Goal: Register for event/course

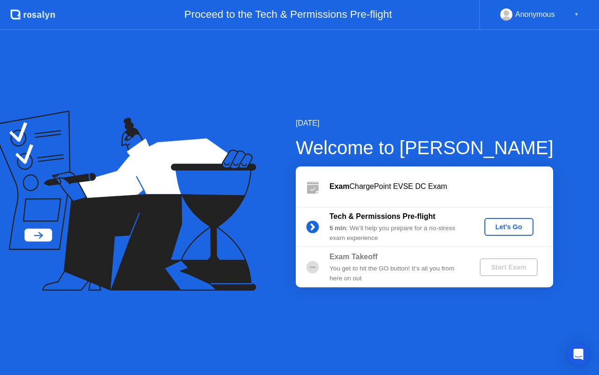
click at [519, 230] on div "Let's Go" at bounding box center [509, 226] width 42 height 7
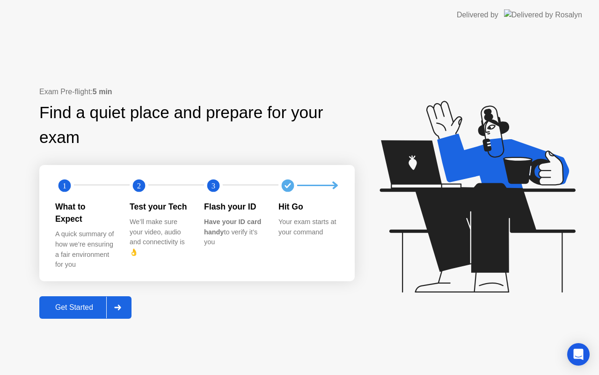
click at [78, 304] on div "Get Started" at bounding box center [74, 307] width 64 height 8
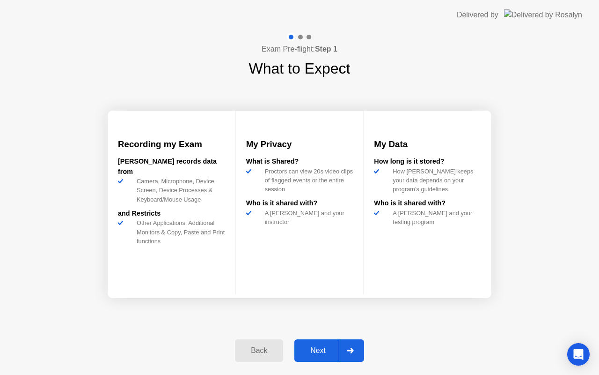
click at [255, 346] on div "Back" at bounding box center [259, 350] width 43 height 8
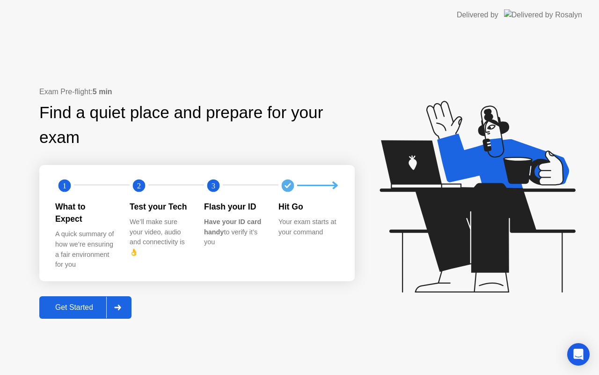
click at [70, 296] on button "Get Started" at bounding box center [85, 307] width 92 height 22
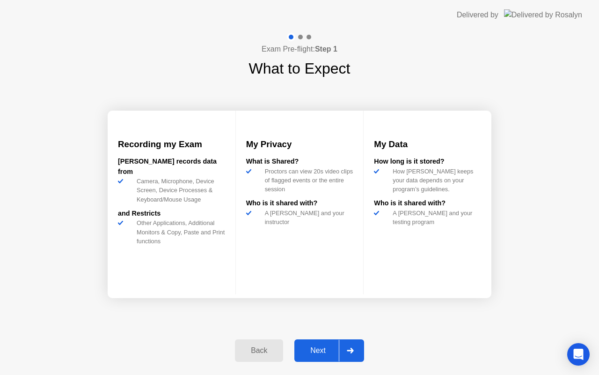
click at [320, 348] on div "Next" at bounding box center [318, 350] width 42 height 8
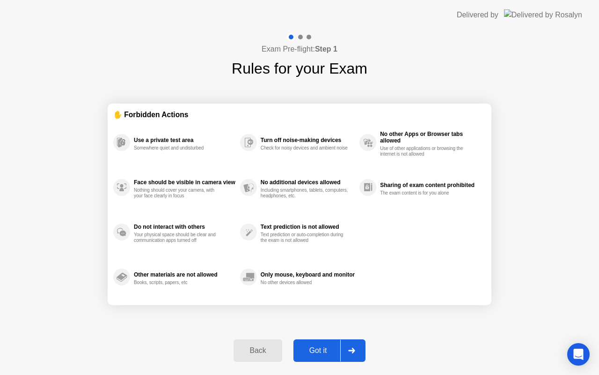
click at [320, 348] on div "Got it" at bounding box center [318, 350] width 44 height 8
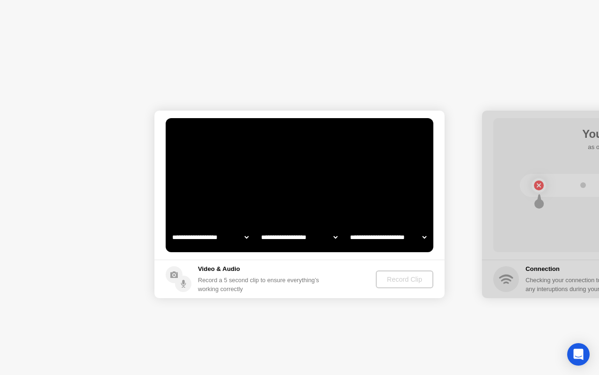
select select "**********"
select select "*******"
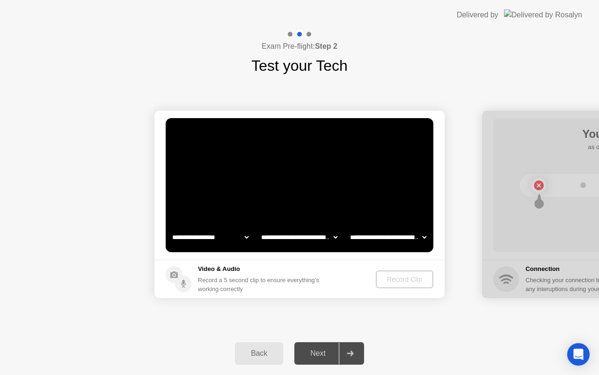
click at [254, 353] on div "Back" at bounding box center [259, 353] width 43 height 8
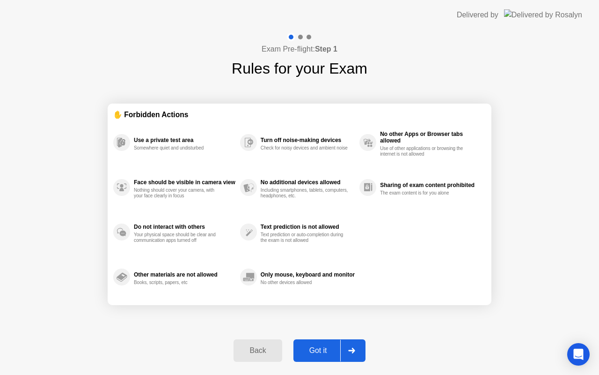
click at [328, 349] on div "Got it" at bounding box center [318, 350] width 44 height 8
select select "**********"
select select "*******"
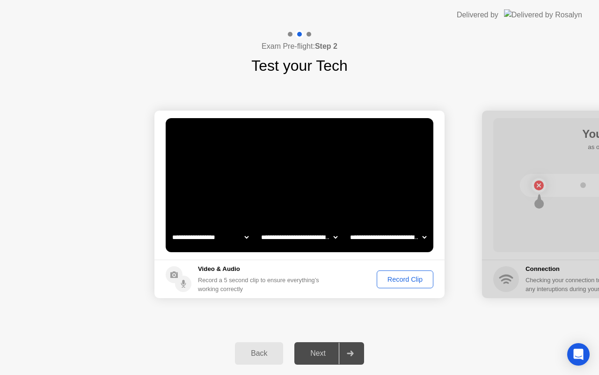
click at [328, 349] on div "Next" at bounding box center [318, 353] width 42 height 8
click at [406, 279] on div "Record Clip" at bounding box center [405, 278] width 50 height 7
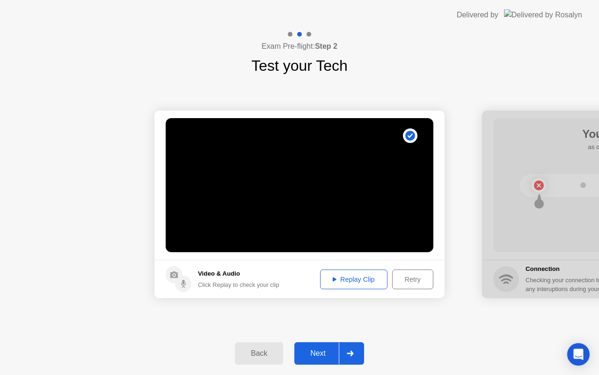
click at [318, 351] on div "Next" at bounding box center [318, 353] width 42 height 8
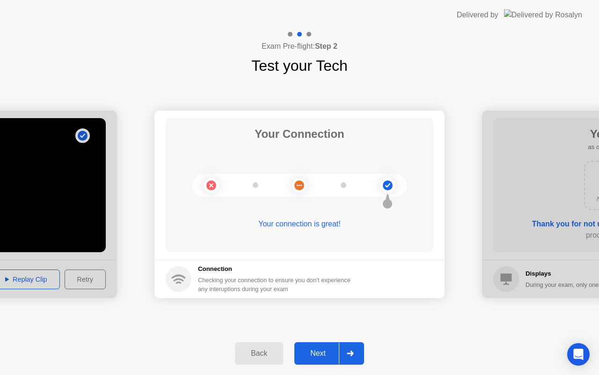
click at [318, 351] on div "Next" at bounding box center [318, 353] width 42 height 8
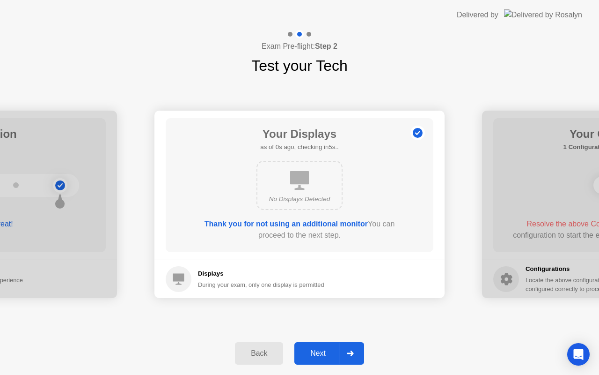
click at [318, 351] on div "Next" at bounding box center [318, 353] width 42 height 8
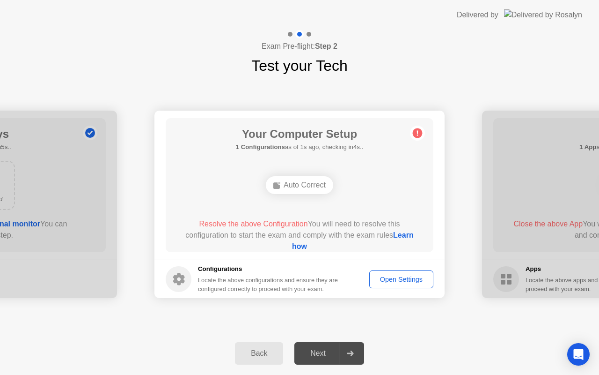
click at [319, 351] on div "Next" at bounding box center [318, 353] width 42 height 8
click at [397, 282] on div "Open Settings" at bounding box center [402, 278] width 58 height 7
click at [311, 183] on div "Auto Correct" at bounding box center [299, 185] width 67 height 18
click at [420, 131] on circle at bounding box center [418, 133] width 10 height 10
click at [303, 247] on link "Learn how" at bounding box center [353, 240] width 122 height 19
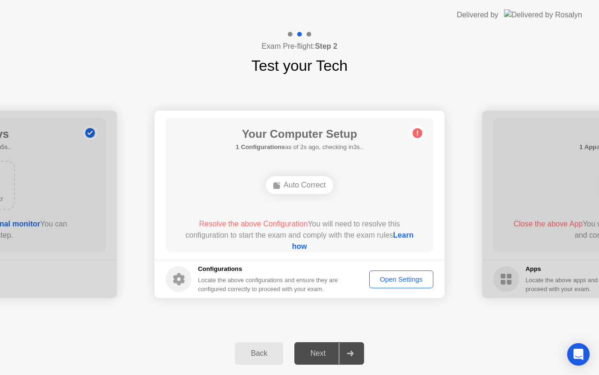
click at [414, 279] on div "Open Settings" at bounding box center [402, 278] width 58 height 7
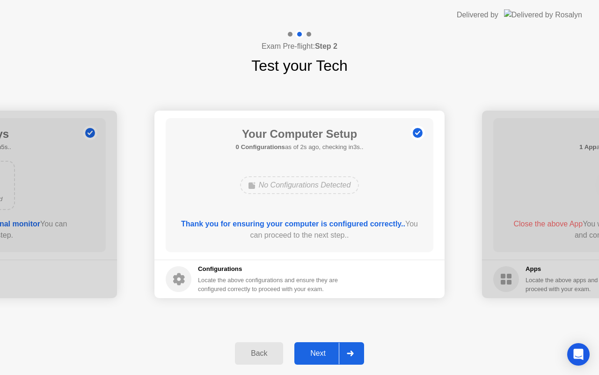
click at [321, 349] on div "Next" at bounding box center [318, 353] width 42 height 8
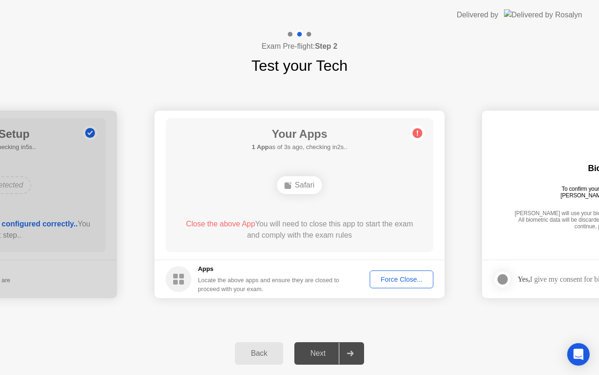
click at [403, 277] on div "Force Close..." at bounding box center [401, 278] width 57 height 7
click at [321, 349] on div "Next" at bounding box center [318, 353] width 42 height 8
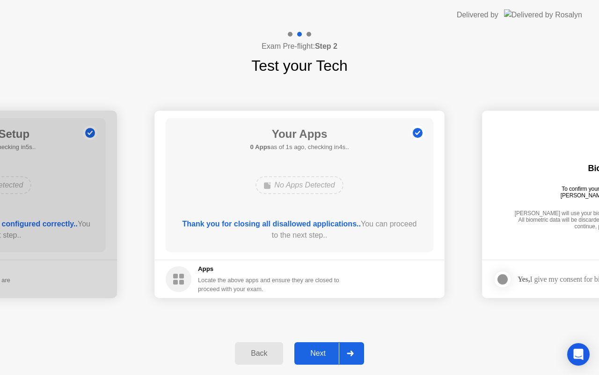
click at [319, 355] on div "Next" at bounding box center [318, 353] width 42 height 8
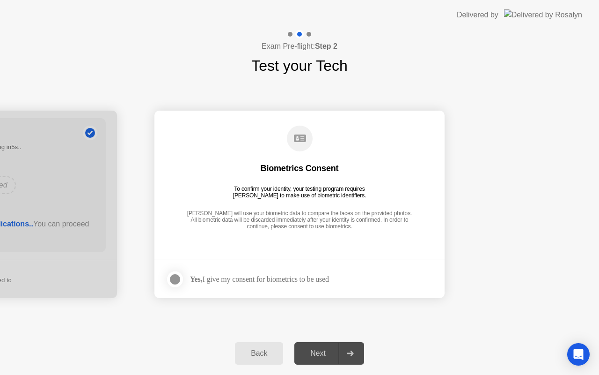
click at [319, 357] on div "Next" at bounding box center [318, 353] width 42 height 8
click at [181, 280] on div at bounding box center [175, 278] width 11 height 11
click at [320, 351] on div "Next" at bounding box center [318, 353] width 42 height 8
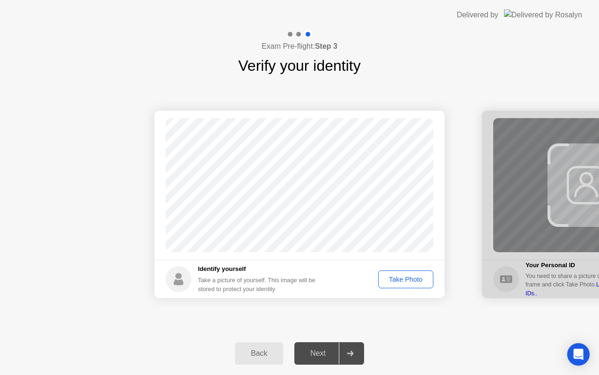
click at [410, 282] on div "Take Photo" at bounding box center [406, 278] width 49 height 7
click at [317, 352] on div "Next" at bounding box center [318, 353] width 42 height 8
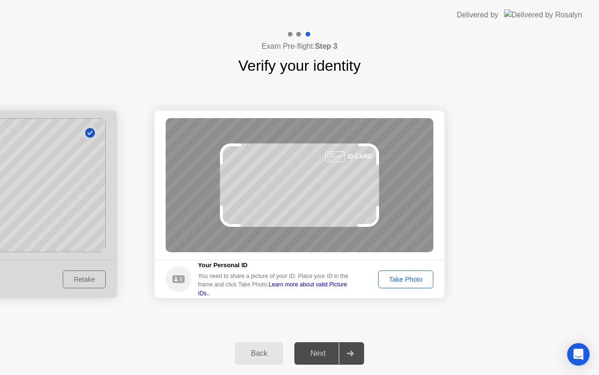
click at [404, 281] on div "Take Photo" at bounding box center [406, 278] width 49 height 7
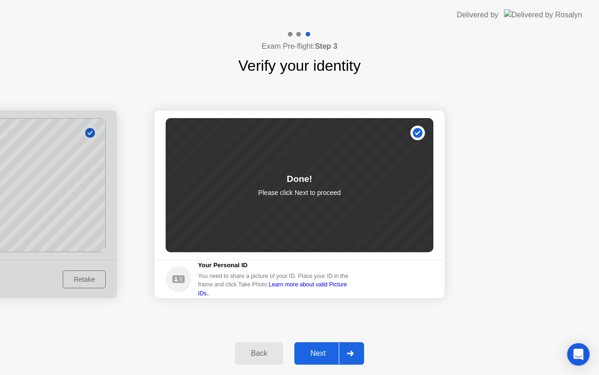
click at [322, 357] on div "Next" at bounding box center [318, 353] width 42 height 8
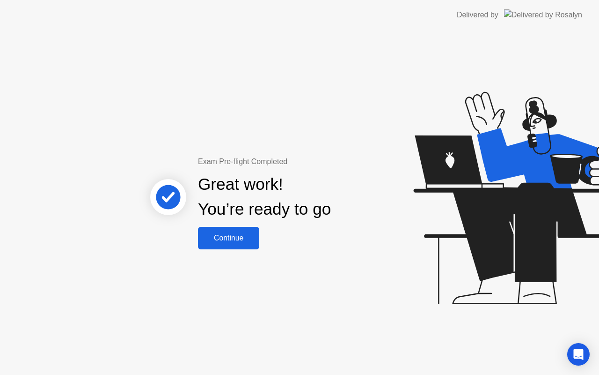
click at [218, 240] on div "Continue" at bounding box center [229, 238] width 56 height 8
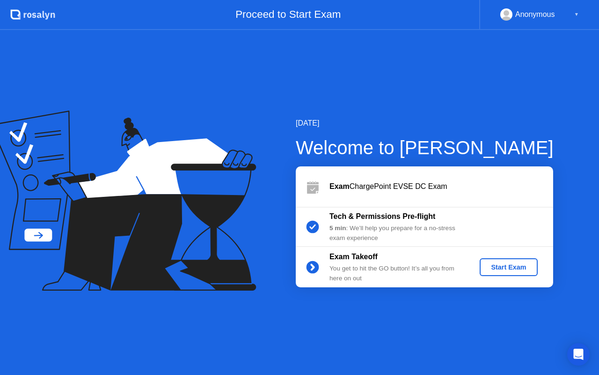
click at [504, 269] on div "Start Exam" at bounding box center [509, 266] width 50 height 7
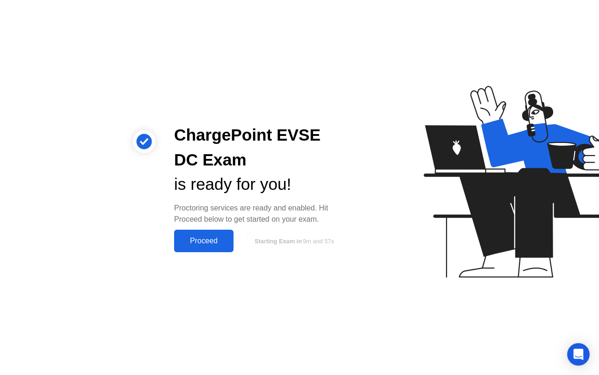
click at [211, 245] on div "Proceed" at bounding box center [204, 240] width 54 height 8
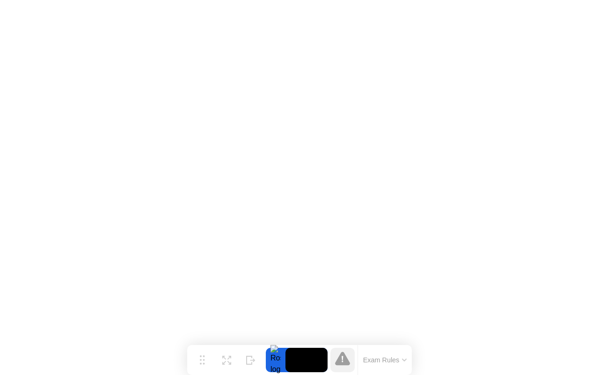
click at [401, 355] on button "Exam Rules" at bounding box center [386, 359] width 50 height 8
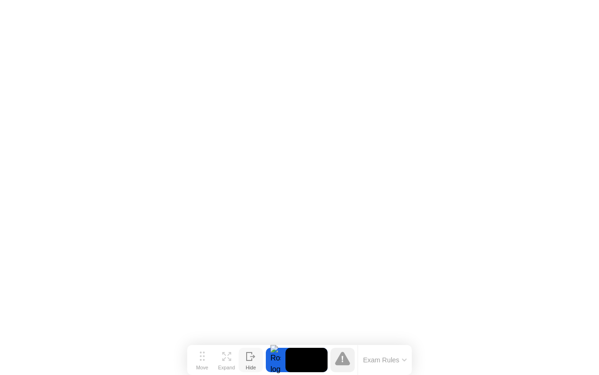
click at [251, 359] on icon at bounding box center [250, 356] width 9 height 9
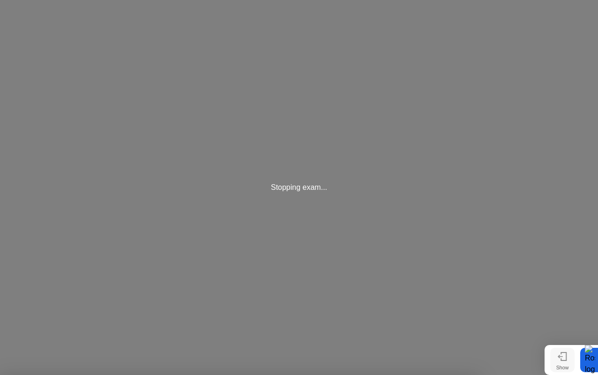
click at [565, 364] on div "Show" at bounding box center [562, 367] width 13 height 6
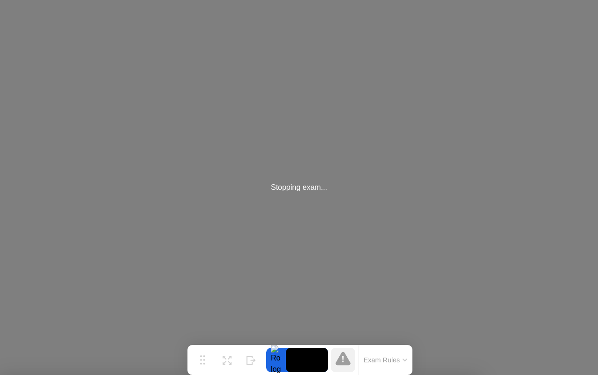
click at [588, 374] on div at bounding box center [299, 375] width 598 height 0
